Goal: Answer question/provide support: Share knowledge or assist other users

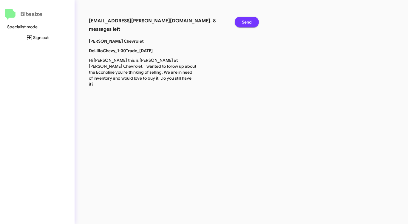
click at [250, 25] on span "Send" at bounding box center [247, 22] width 10 height 11
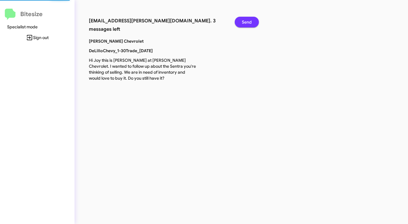
click at [250, 25] on span "Send" at bounding box center [247, 22] width 10 height 11
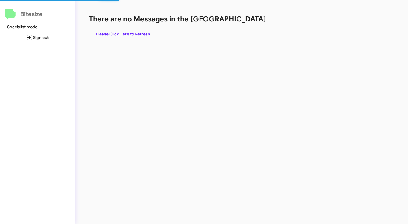
click at [250, 25] on div "There are no Messages in the Queue Please Click Here to Refresh" at bounding box center [213, 26] width 249 height 25
click at [133, 33] on span "Please Click Here to Refresh" at bounding box center [123, 34] width 54 height 11
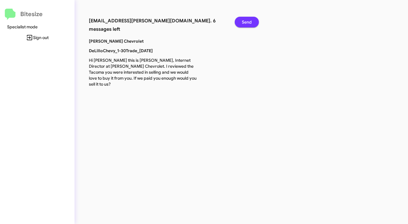
click at [246, 18] on span "Send" at bounding box center [247, 22] width 10 height 11
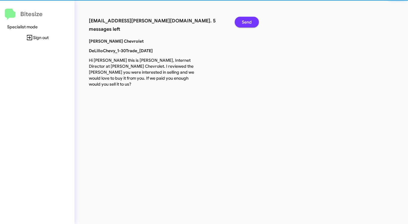
click at [246, 18] on span "Send" at bounding box center [247, 22] width 10 height 11
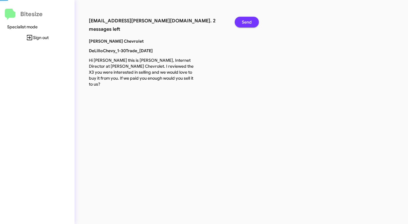
click at [246, 18] on span "Send" at bounding box center [247, 22] width 10 height 11
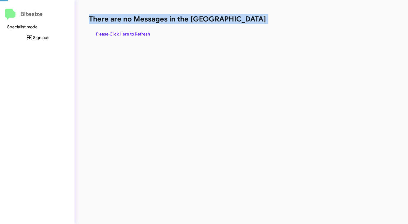
click at [246, 18] on h1 "There are no Messages in the [GEOGRAPHIC_DATA]" at bounding box center [213, 19] width 249 height 10
click at [141, 34] on span "Please Click Here to Refresh" at bounding box center [123, 34] width 54 height 11
click at [146, 33] on span "Please Click Here to Refresh" at bounding box center [123, 34] width 54 height 11
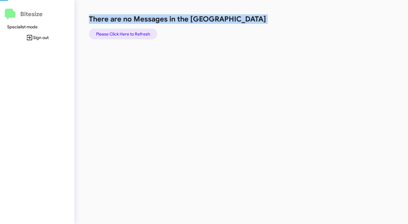
click at [145, 33] on span "Please Click Here to Refresh" at bounding box center [123, 34] width 54 height 11
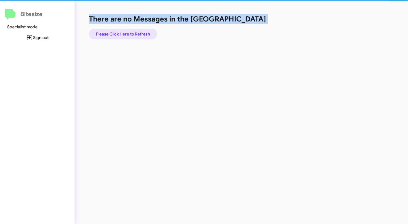
click at [144, 33] on span "Please Click Here to Refresh" at bounding box center [123, 34] width 54 height 11
click at [143, 34] on span "Please Click Here to Refresh" at bounding box center [123, 34] width 54 height 11
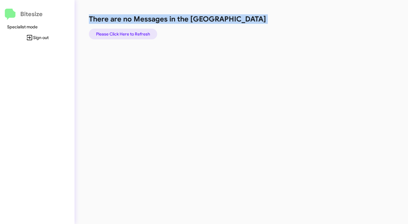
click at [143, 34] on span "Please Click Here to Refresh" at bounding box center [123, 34] width 54 height 11
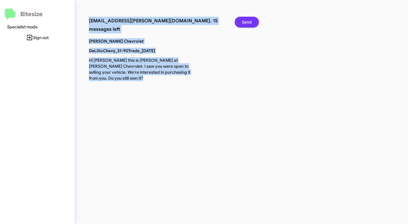
click at [249, 21] on span "Send" at bounding box center [247, 22] width 10 height 11
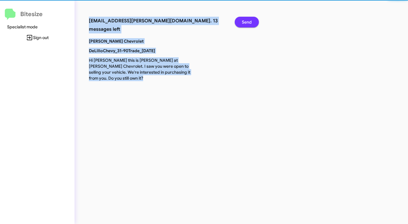
click at [249, 21] on span "Send" at bounding box center [247, 22] width 10 height 11
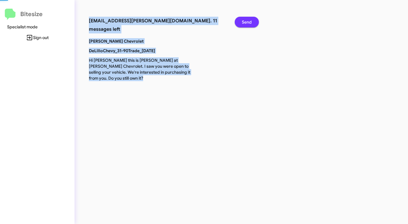
click at [249, 21] on span "Send" at bounding box center [247, 22] width 10 height 11
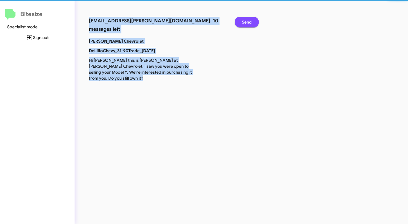
click at [249, 21] on span "Send" at bounding box center [247, 22] width 10 height 11
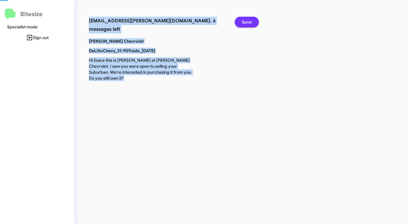
click at [249, 21] on span "Send" at bounding box center [247, 22] width 10 height 11
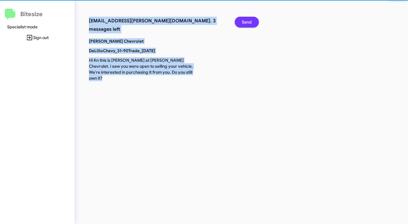
click at [249, 21] on span "Send" at bounding box center [247, 22] width 10 height 11
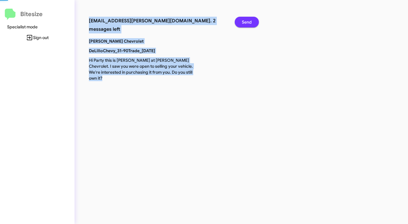
click at [249, 21] on span "Send" at bounding box center [247, 22] width 10 height 11
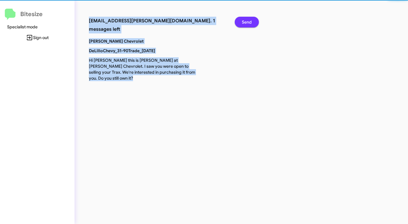
click at [249, 21] on span "Send" at bounding box center [247, 22] width 10 height 11
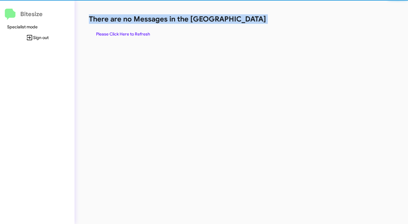
click at [249, 21] on h1 "There are no Messages in the [GEOGRAPHIC_DATA]" at bounding box center [213, 19] width 249 height 10
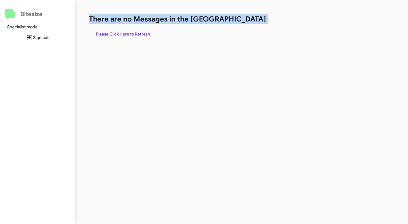
click at [249, 21] on h1 "There are no Messages in the [GEOGRAPHIC_DATA]" at bounding box center [213, 19] width 249 height 10
click at [120, 35] on span "Please Click Here to Refresh" at bounding box center [123, 34] width 54 height 11
click at [119, 35] on span "Please Click Here to Refresh" at bounding box center [123, 34] width 54 height 11
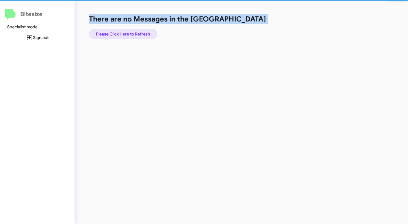
click at [119, 35] on span "Please Click Here to Refresh" at bounding box center [123, 34] width 54 height 11
click at [120, 35] on span "Please Click Here to Refresh" at bounding box center [123, 34] width 54 height 11
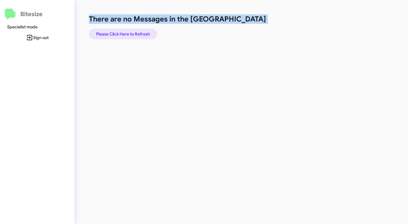
click at [122, 34] on span "Please Click Here to Refresh" at bounding box center [123, 34] width 54 height 11
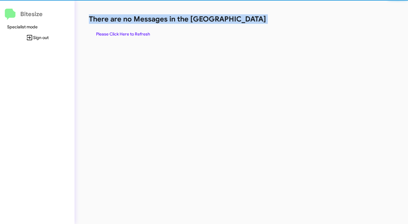
click at [122, 34] on span "Please Click Here to Refresh" at bounding box center [123, 34] width 54 height 11
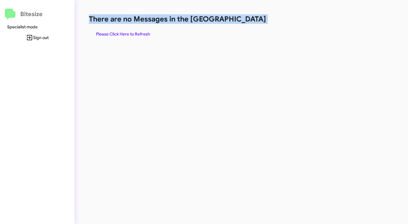
click at [122, 34] on span "Please Click Here to Refresh" at bounding box center [123, 34] width 54 height 11
click at [123, 34] on span "Please Click Here to Refresh" at bounding box center [123, 34] width 54 height 11
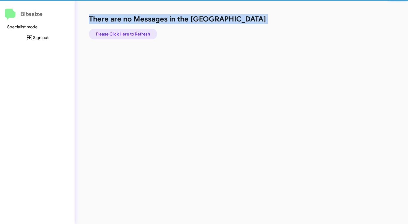
click at [123, 35] on span "Please Click Here to Refresh" at bounding box center [123, 34] width 54 height 11
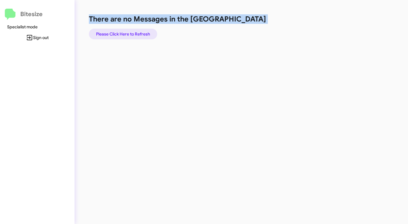
click at [123, 35] on span "Please Click Here to Refresh" at bounding box center [123, 34] width 54 height 11
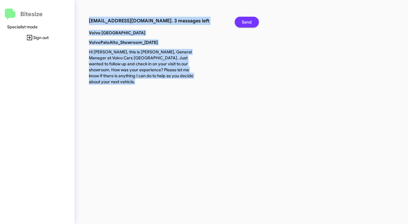
click at [248, 23] on span "Send" at bounding box center [247, 22] width 10 height 11
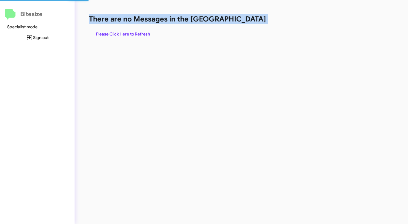
click at [248, 23] on h1 "There are no Messages in the [GEOGRAPHIC_DATA]" at bounding box center [213, 19] width 249 height 10
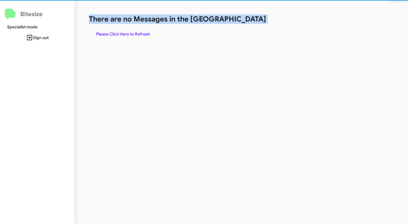
click at [247, 23] on h1 "There are no Messages in the [GEOGRAPHIC_DATA]" at bounding box center [213, 19] width 249 height 10
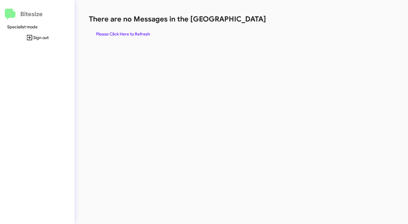
drag, startPoint x: 245, startPoint y: 23, endPoint x: 239, endPoint y: 25, distance: 6.4
click at [244, 23] on h1 "There are no Messages in the [GEOGRAPHIC_DATA]" at bounding box center [213, 19] width 249 height 10
click at [136, 36] on span "Please Click Here to Refresh" at bounding box center [123, 34] width 54 height 11
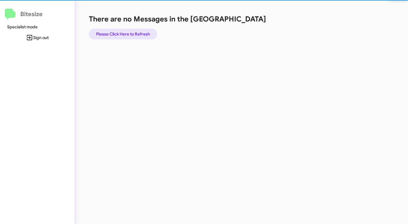
click at [136, 36] on span "Please Click Here to Refresh" at bounding box center [123, 34] width 54 height 11
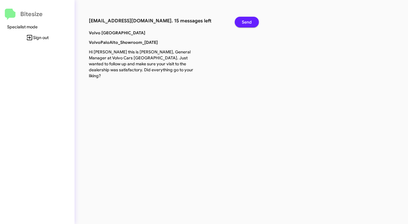
click at [243, 19] on span "Send" at bounding box center [247, 22] width 10 height 11
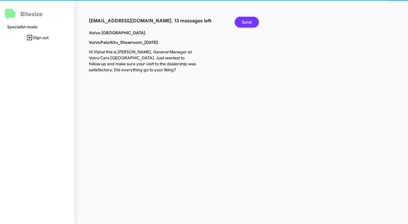
click at [240, 22] on button "Send" at bounding box center [247, 22] width 24 height 11
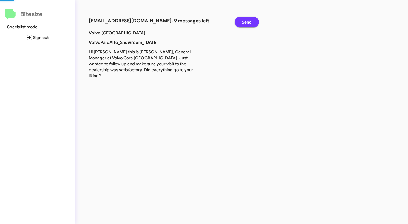
click at [240, 22] on button "Send" at bounding box center [247, 22] width 24 height 11
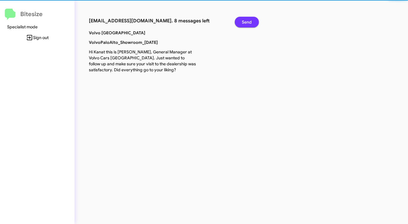
click at [240, 22] on button "Send" at bounding box center [247, 22] width 24 height 11
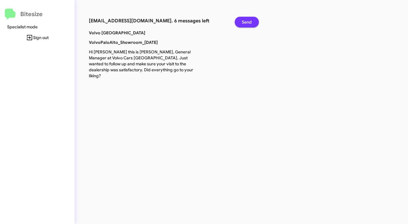
click at [240, 22] on button "Send" at bounding box center [247, 22] width 24 height 11
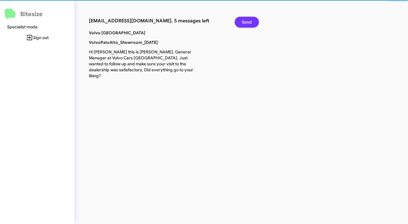
click at [240, 22] on button "Send" at bounding box center [247, 22] width 24 height 11
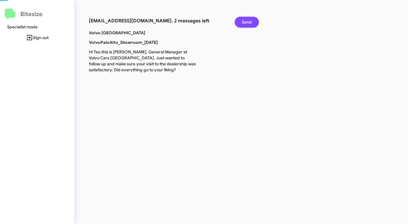
click at [240, 22] on button "Send" at bounding box center [247, 22] width 24 height 11
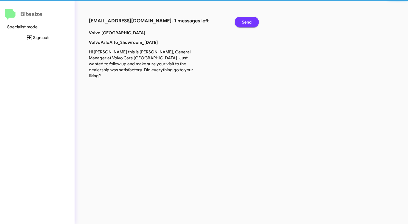
click at [240, 22] on button "Send" at bounding box center [247, 22] width 24 height 11
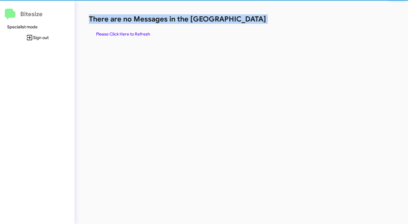
click at [240, 22] on h1 "There are no Messages in the [GEOGRAPHIC_DATA]" at bounding box center [213, 19] width 249 height 10
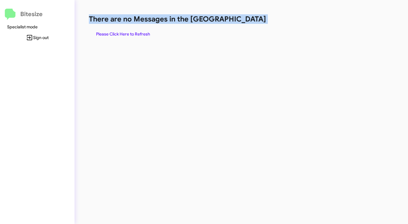
click at [240, 22] on h1 "There are no Messages in the [GEOGRAPHIC_DATA]" at bounding box center [213, 19] width 249 height 10
click at [128, 38] on span "Please Click Here to Refresh" at bounding box center [123, 34] width 54 height 11
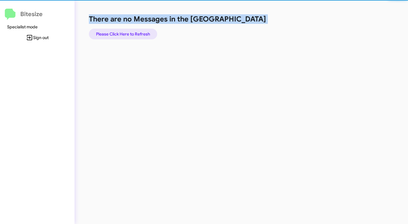
click at [127, 34] on span "Please Click Here to Refresh" at bounding box center [123, 34] width 54 height 11
